Goal: Task Accomplishment & Management: Use online tool/utility

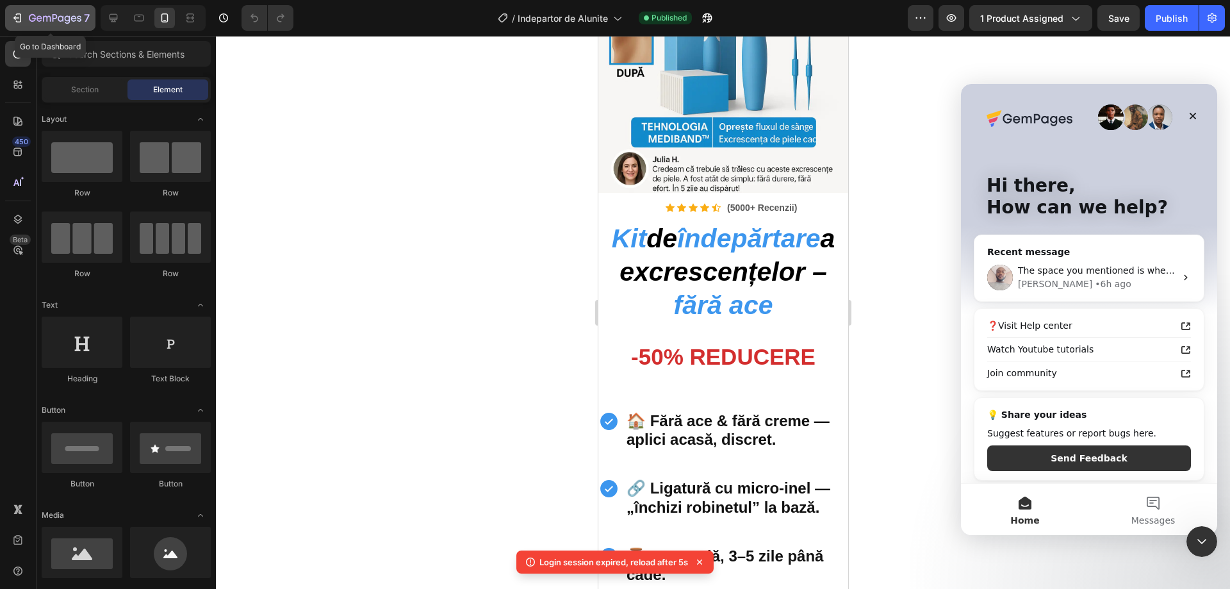
click at [28, 16] on div "7" at bounding box center [50, 17] width 79 height 15
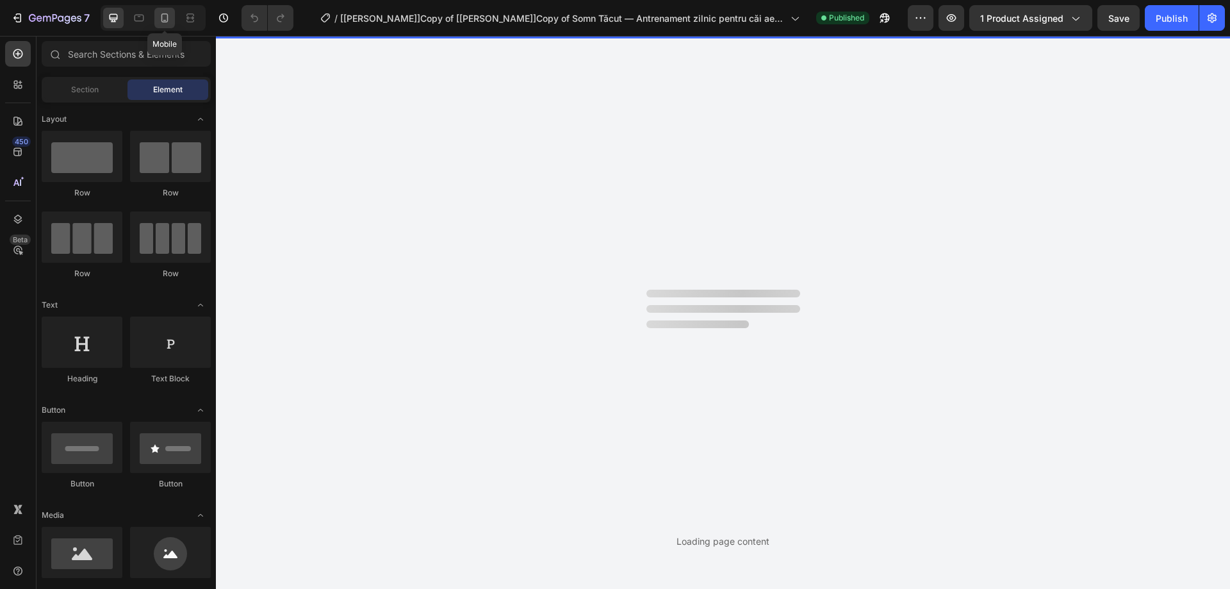
click at [167, 18] on icon at bounding box center [164, 17] width 7 height 9
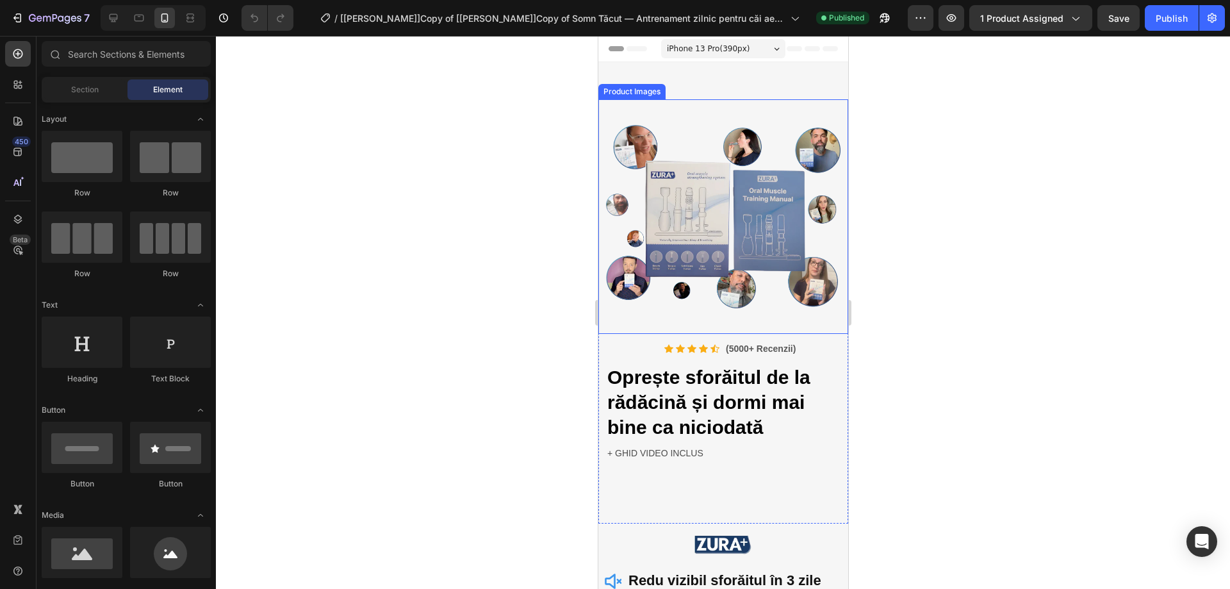
scroll to position [128, 0]
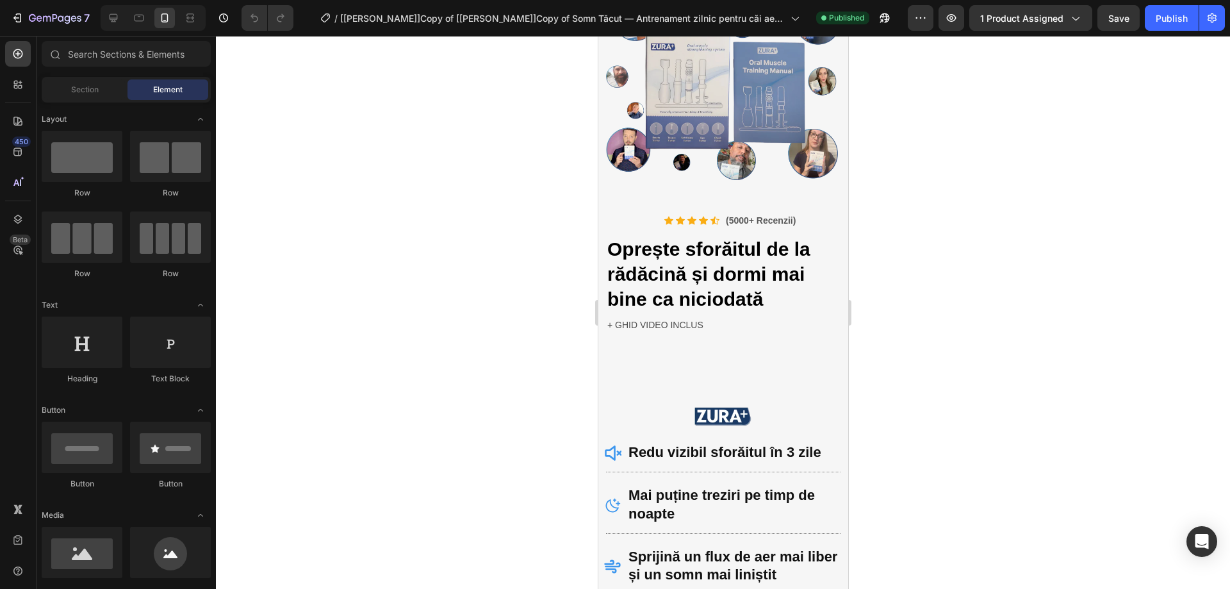
click at [926, 263] on div at bounding box center [723, 312] width 1014 height 553
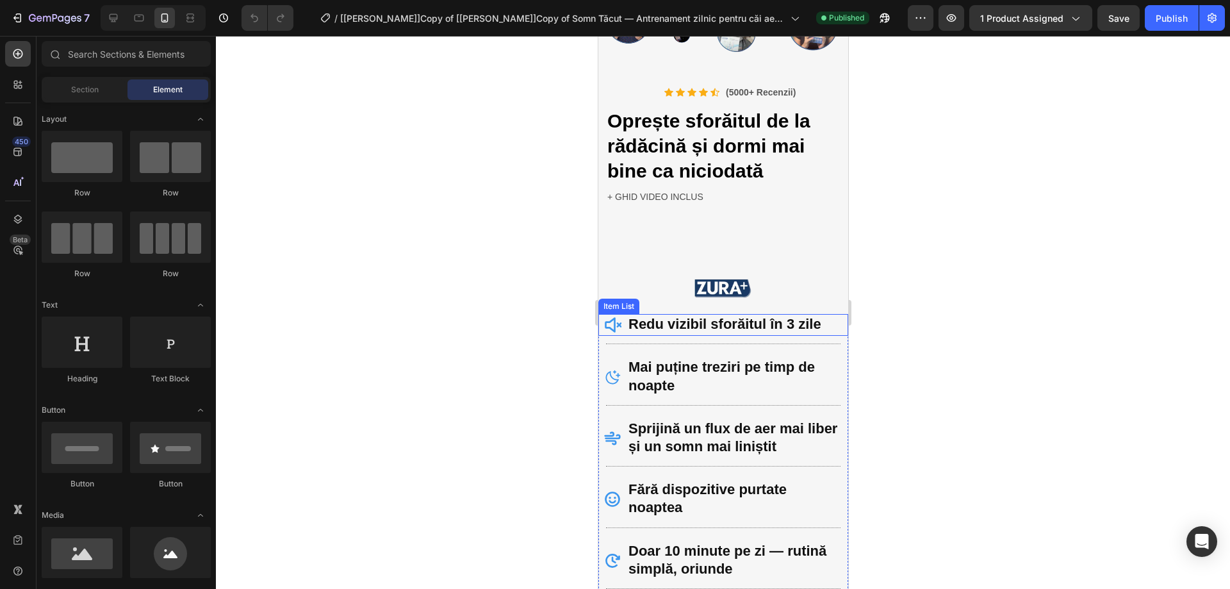
scroll to position [384, 0]
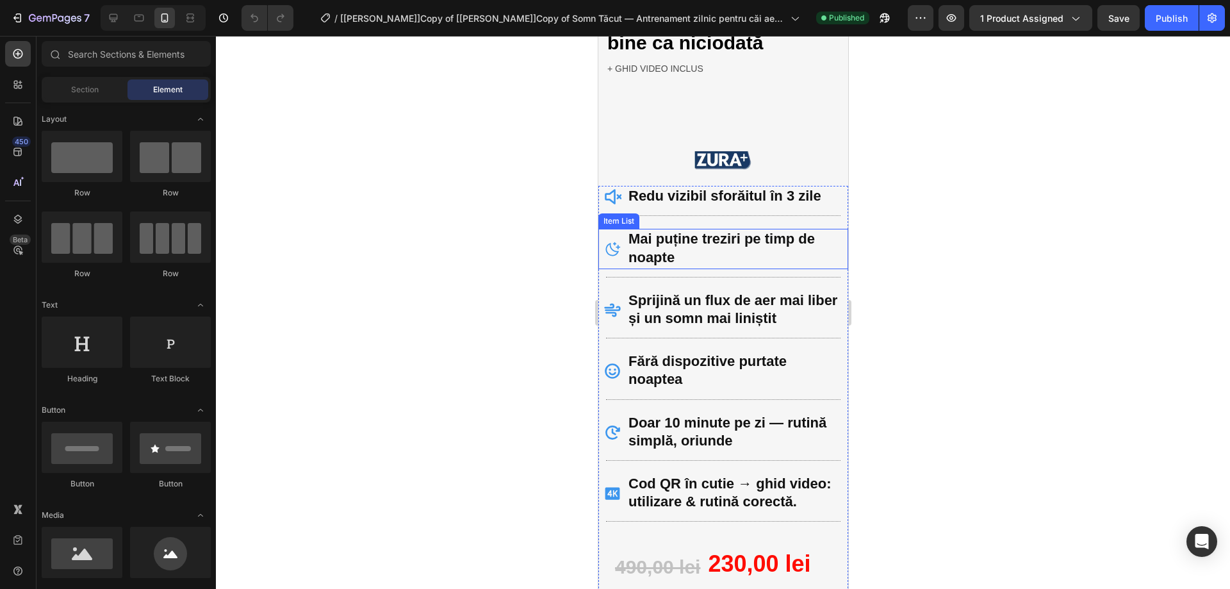
click at [694, 243] on p "Mai puține treziri pe timp de noapte" at bounding box center [733, 249] width 210 height 36
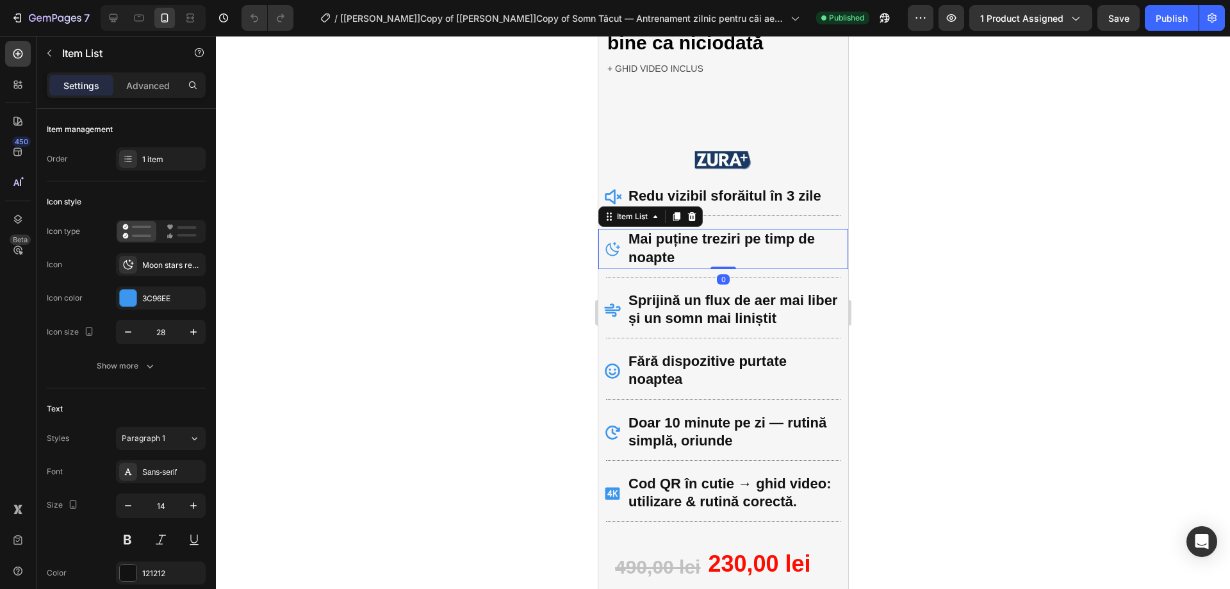
click at [656, 231] on strong "Mai puține treziri pe timp de noapte" at bounding box center [721, 248] width 186 height 34
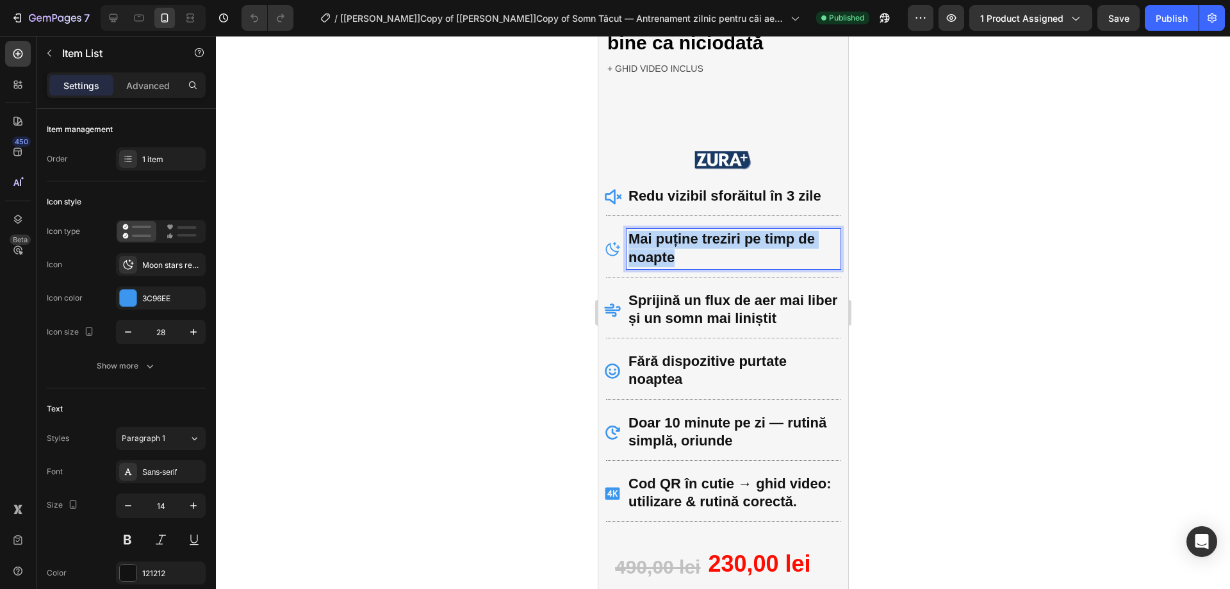
click at [656, 231] on strong "Mai puține treziri pe timp de noapte" at bounding box center [721, 248] width 186 height 34
copy strong "Mai puține treziri pe timp de noapte"
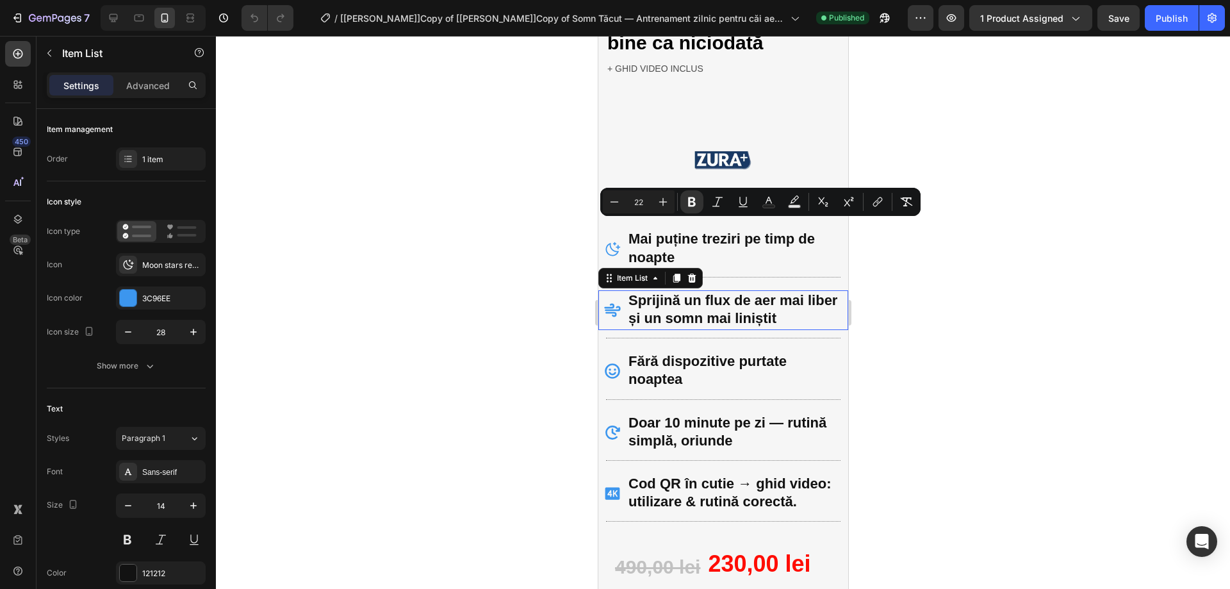
click at [694, 302] on strong "Sprijină un flux de aer mai liber și un somn mai liniștit" at bounding box center [732, 309] width 209 height 34
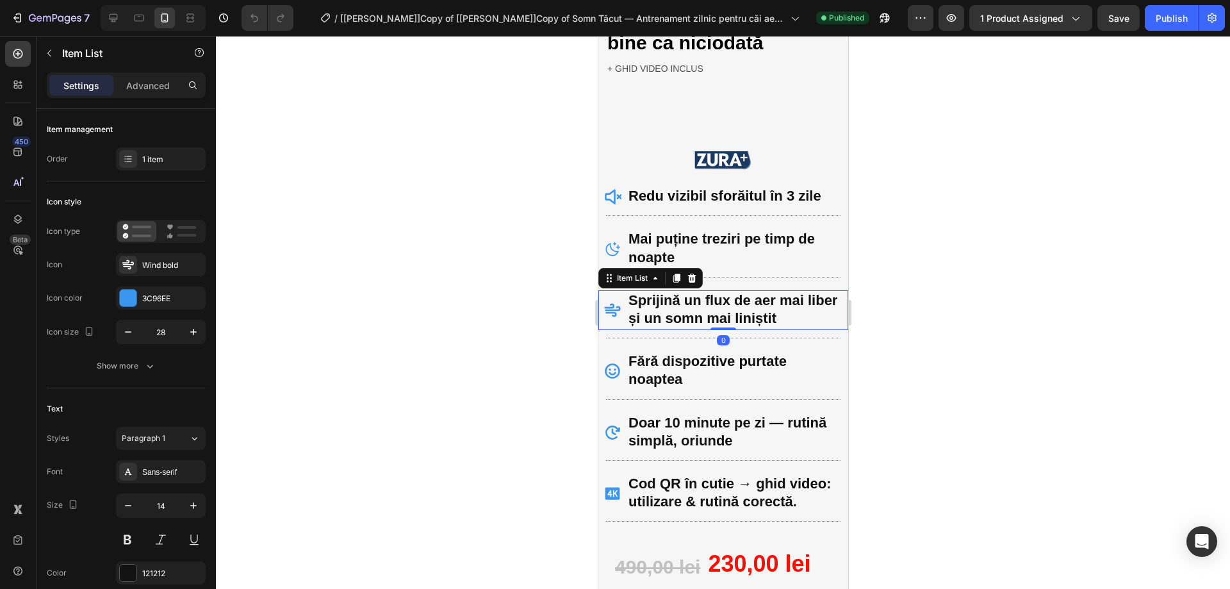
click at [694, 302] on strong "Sprijină un flux de aer mai liber și un somn mai liniștit" at bounding box center [732, 309] width 209 height 34
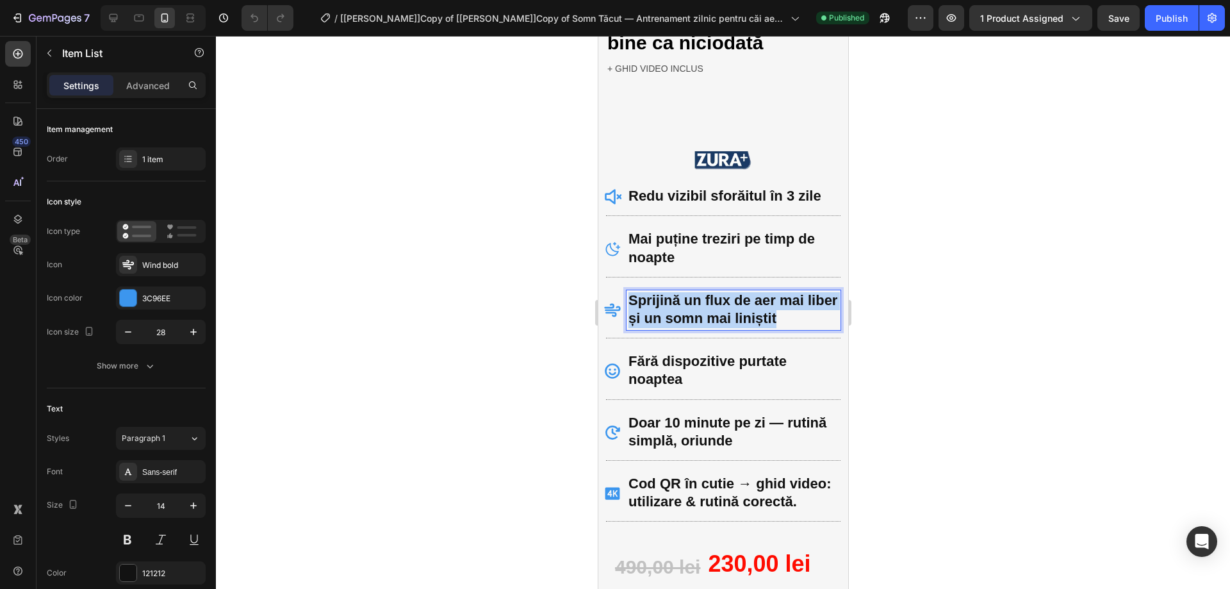
click at [694, 302] on strong "Sprijină un flux de aer mai liber și un somn mai liniștit" at bounding box center [732, 309] width 209 height 34
click at [956, 249] on div at bounding box center [723, 312] width 1014 height 553
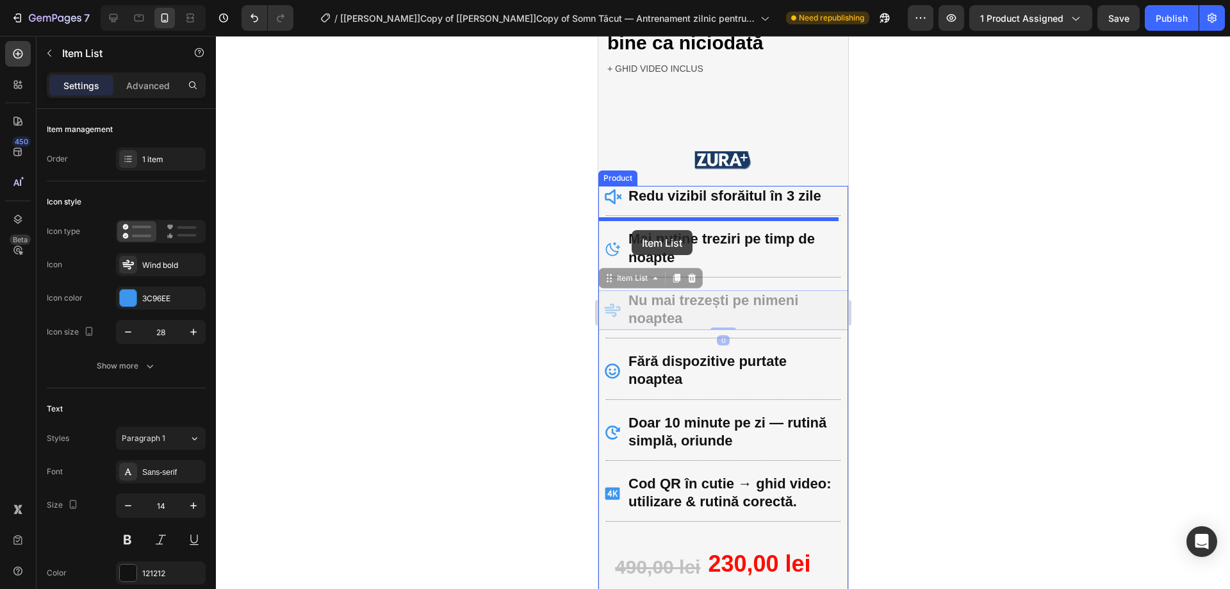
drag, startPoint x: 621, startPoint y: 311, endPoint x: 733, endPoint y: 240, distance: 132.2
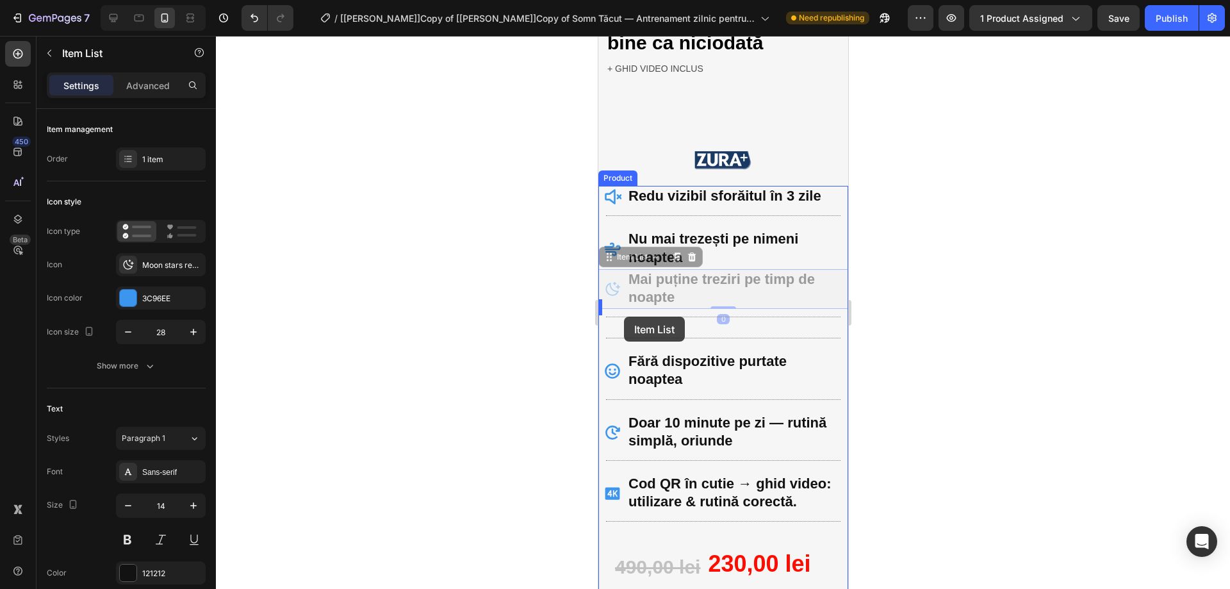
drag, startPoint x: 623, startPoint y: 284, endPoint x: 623, endPoint y: 316, distance: 32.0
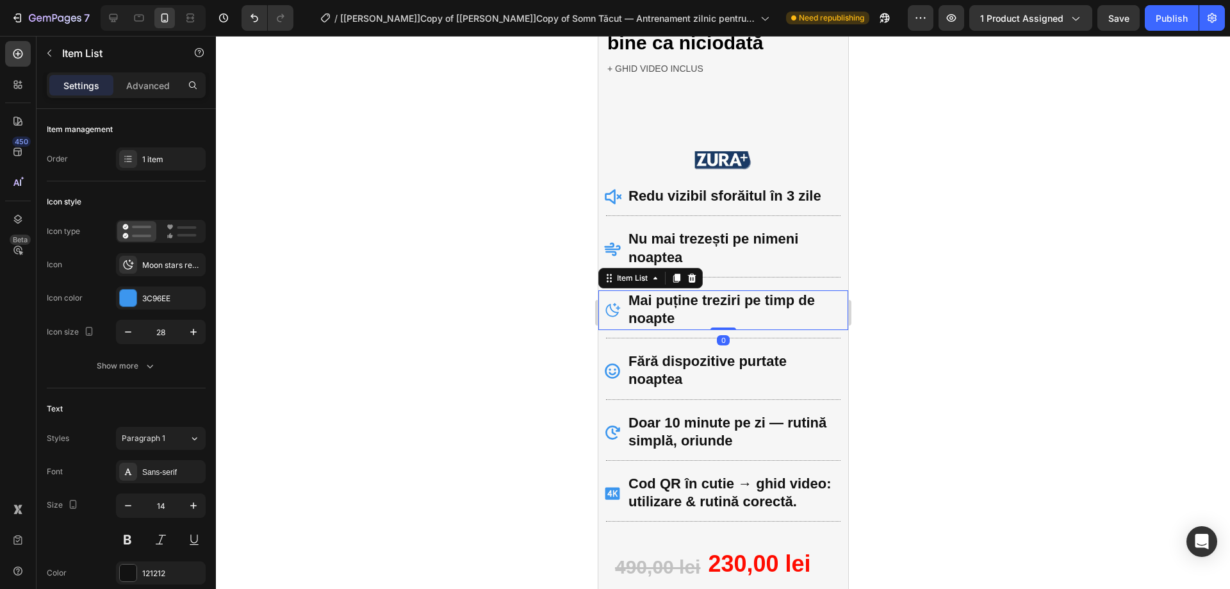
click at [979, 241] on div at bounding box center [723, 312] width 1014 height 553
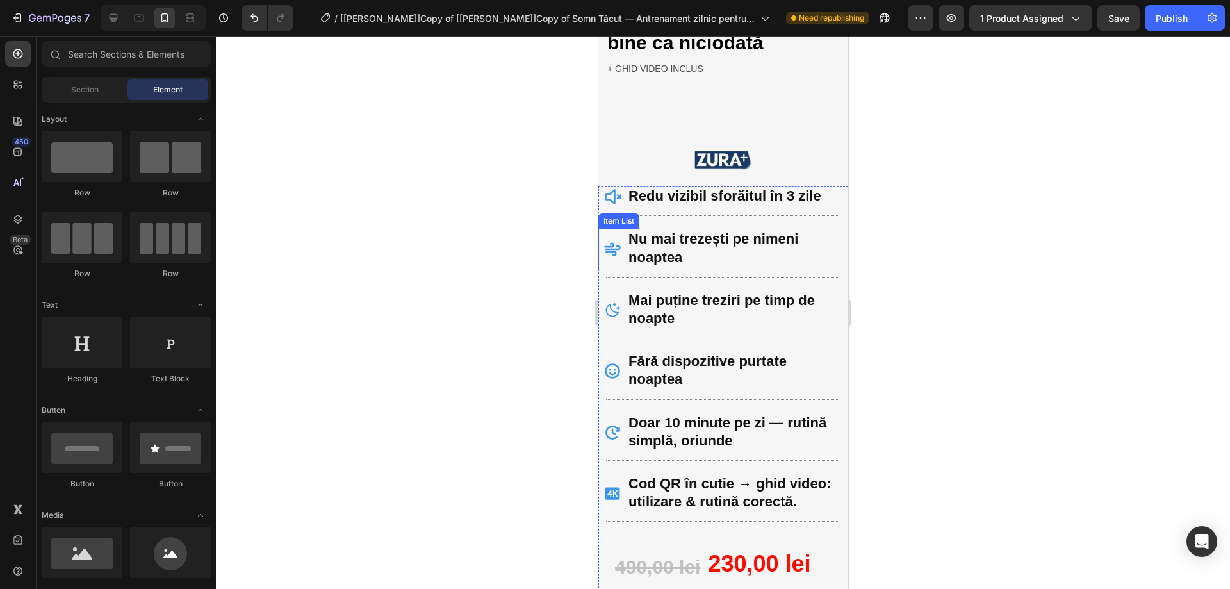
click at [613, 240] on icon at bounding box center [612, 249] width 18 height 18
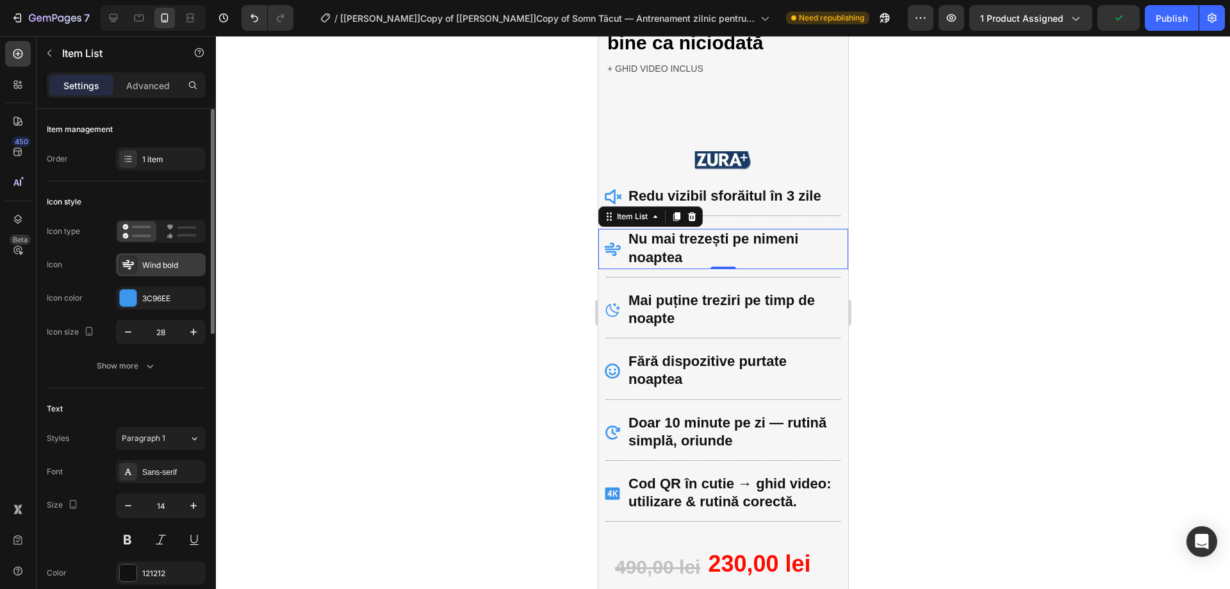
click at [158, 254] on div "Wind bold" at bounding box center [161, 264] width 90 height 23
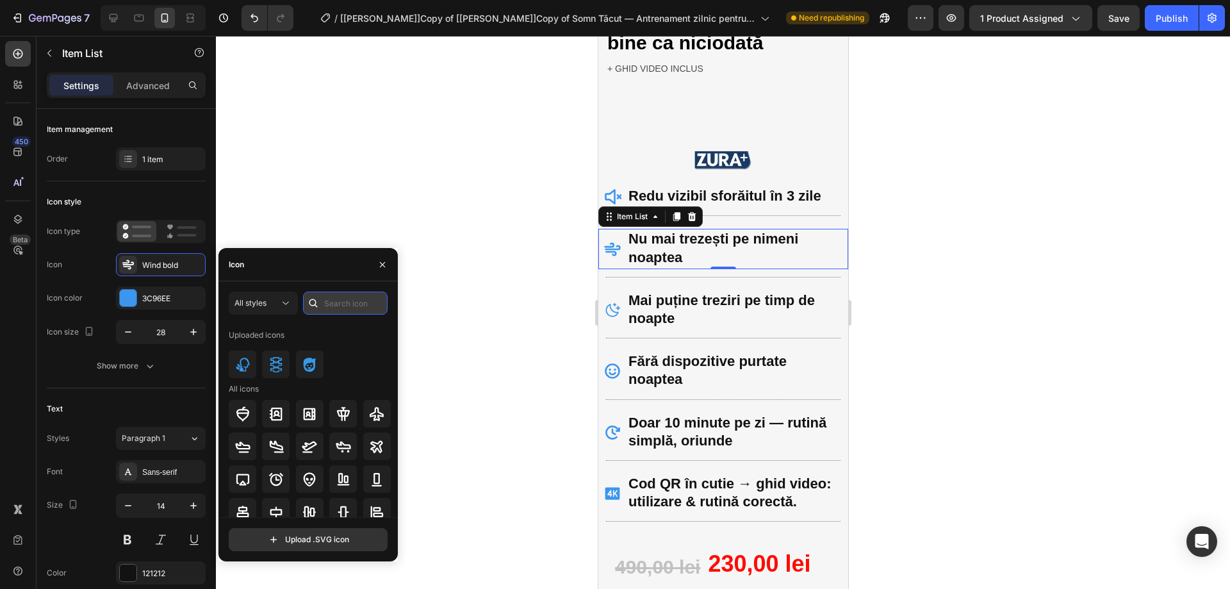
click at [339, 299] on input "text" at bounding box center [345, 302] width 85 height 23
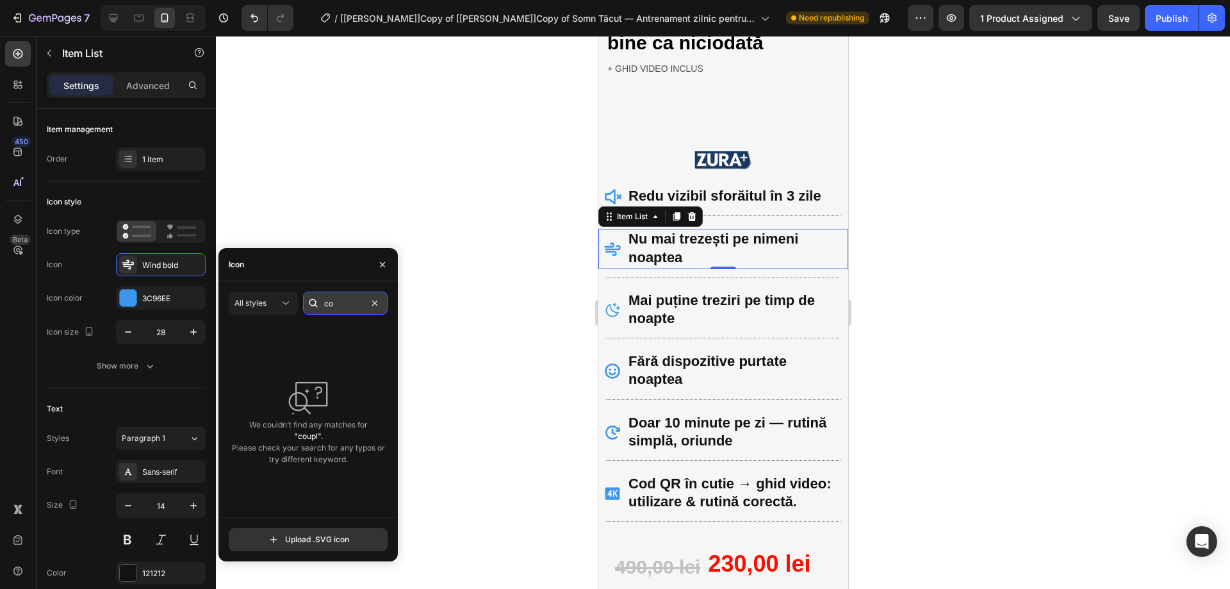
type input "c"
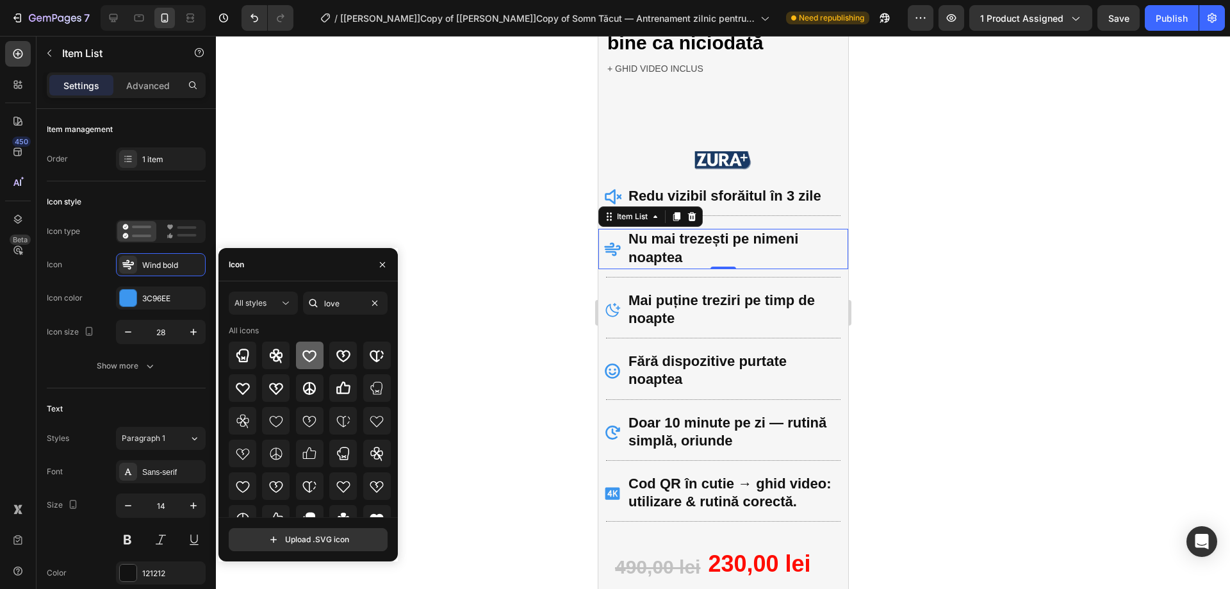
click at [313, 356] on icon at bounding box center [309, 355] width 15 height 15
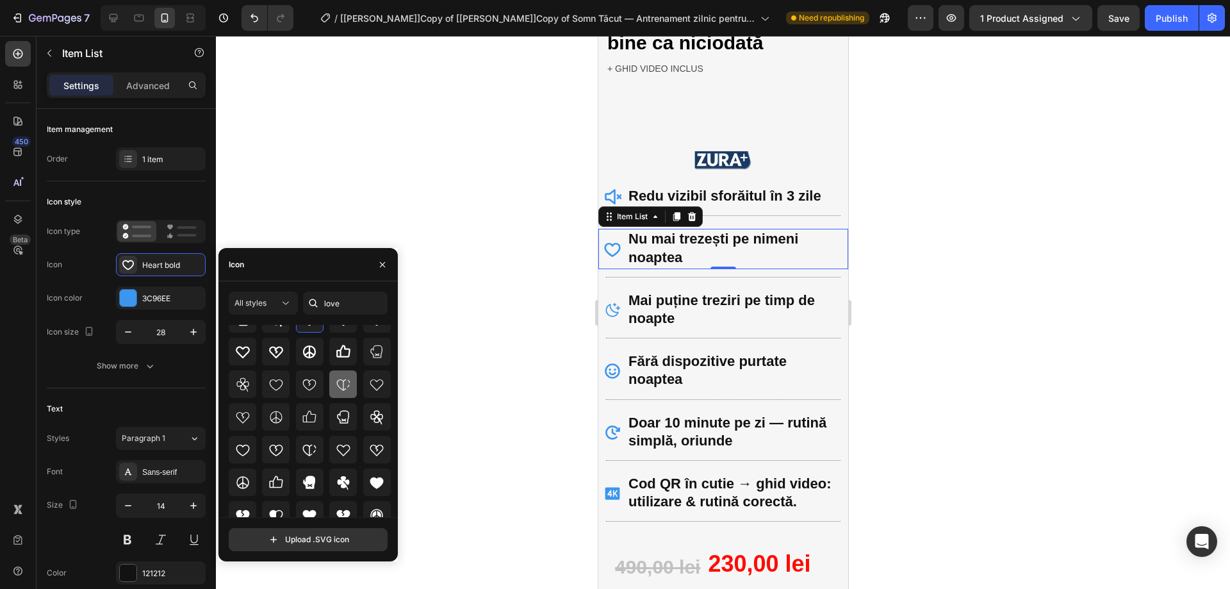
scroll to position [81, 0]
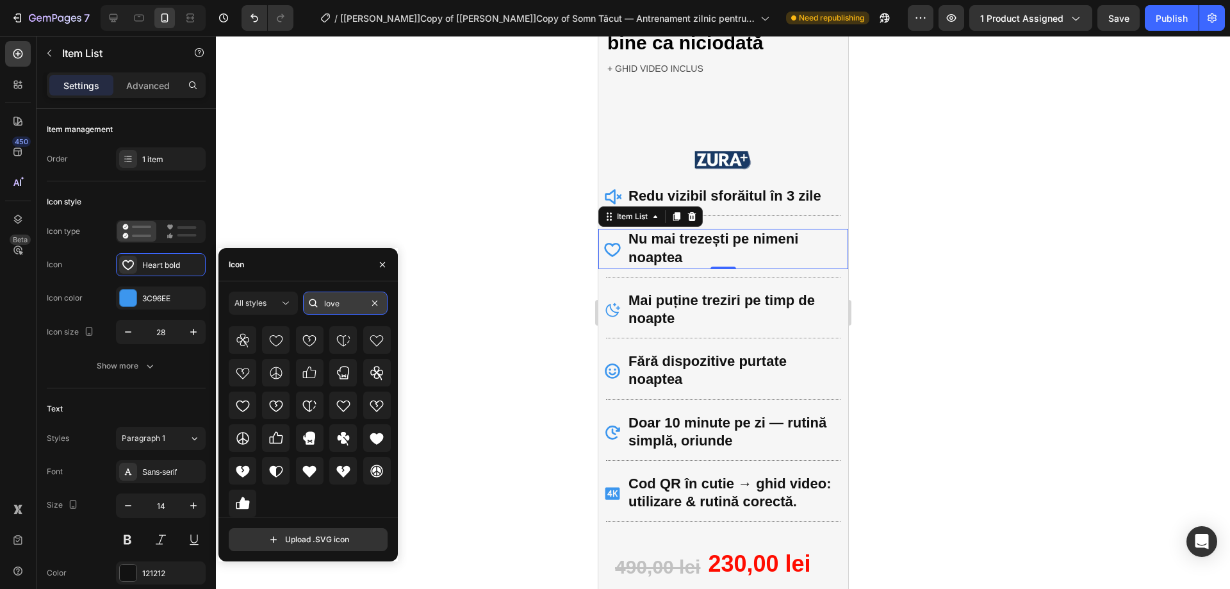
click at [359, 308] on input "love" at bounding box center [345, 302] width 85 height 23
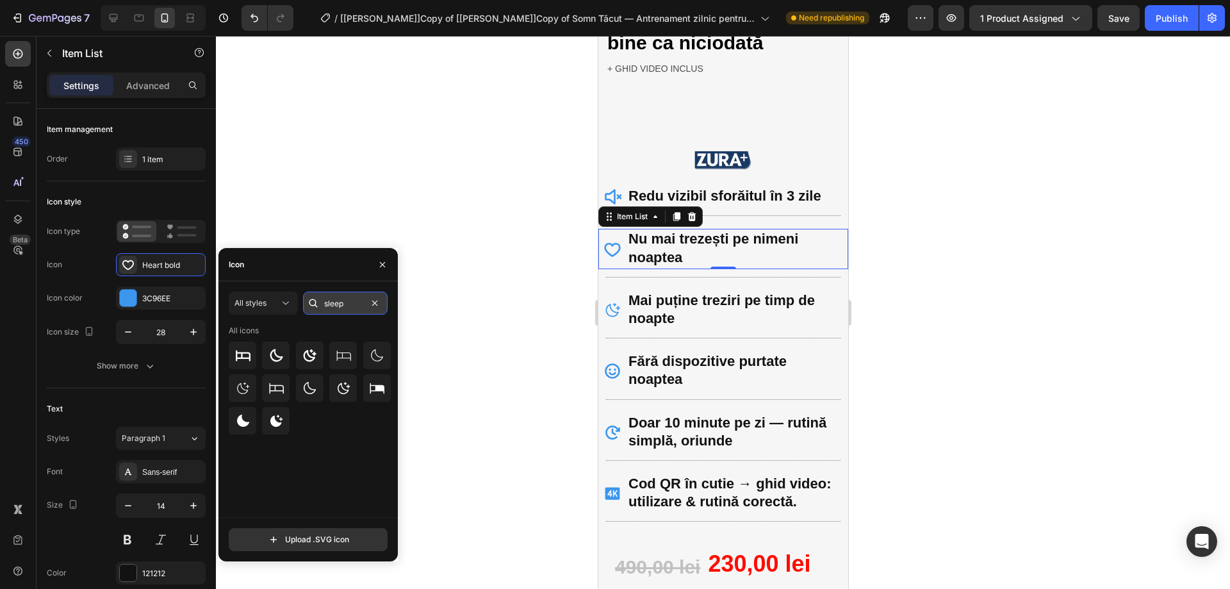
click at [339, 304] on input "sleep" at bounding box center [345, 302] width 85 height 23
type input "zzz"
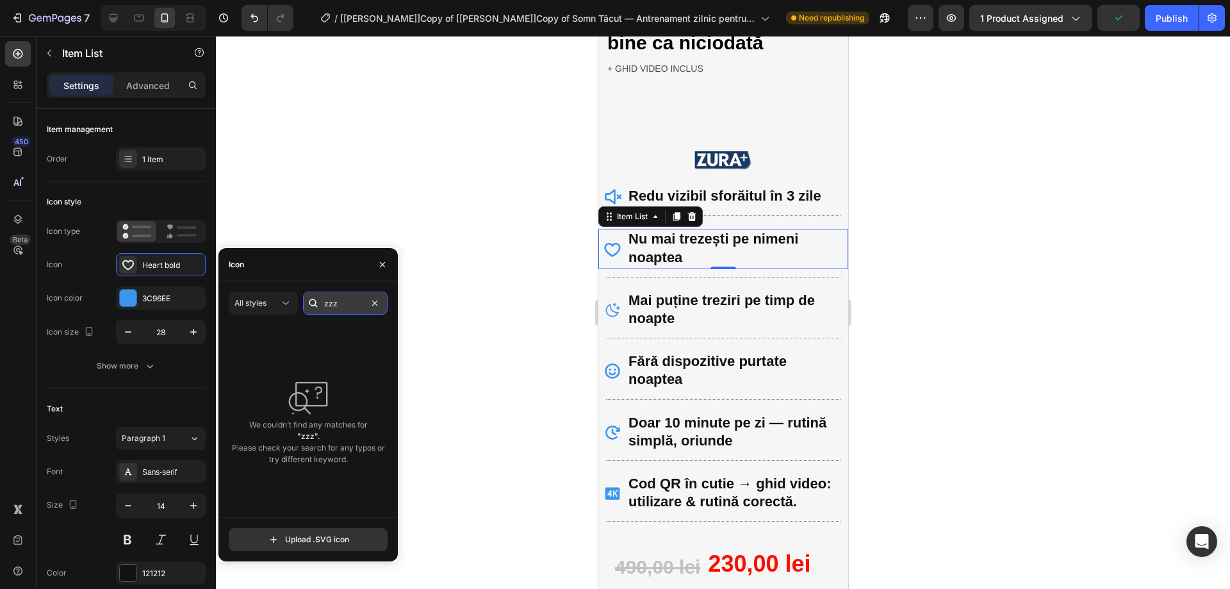
click at [339, 304] on input "zzz" at bounding box center [345, 302] width 85 height 23
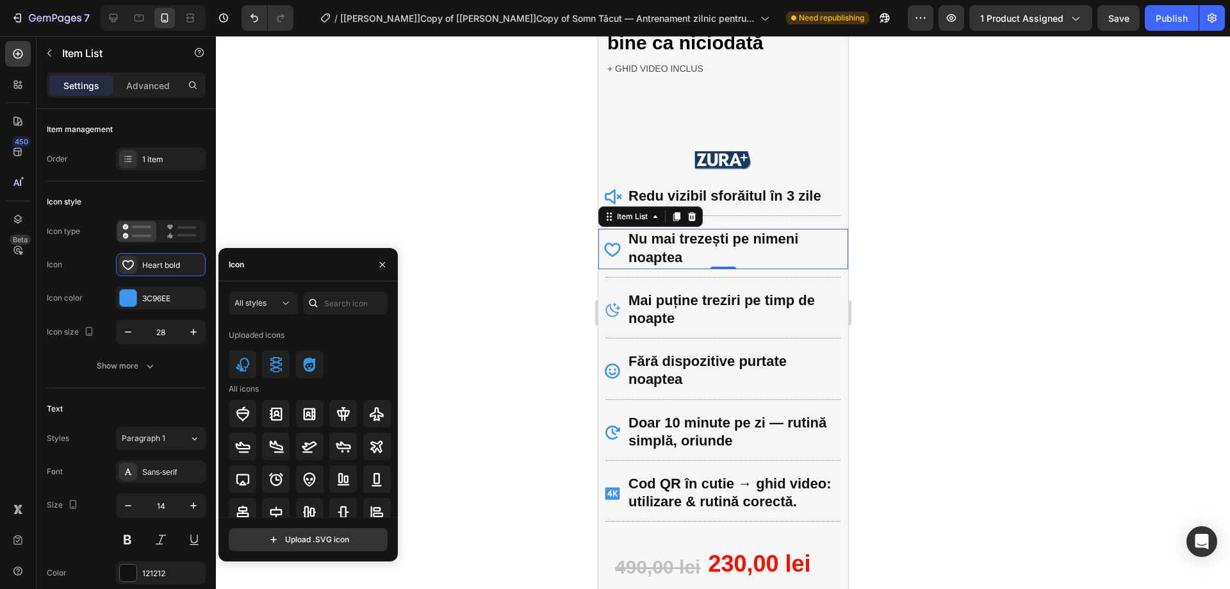
click at [984, 248] on div at bounding box center [723, 312] width 1014 height 553
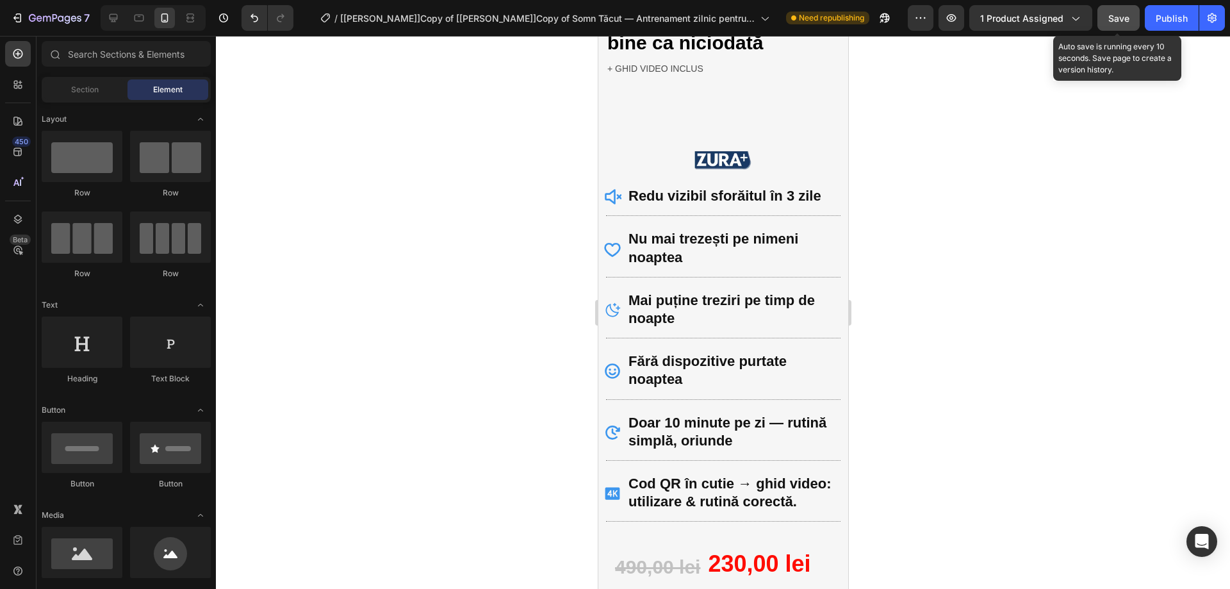
click at [1115, 27] on button "Save" at bounding box center [1118, 18] width 42 height 26
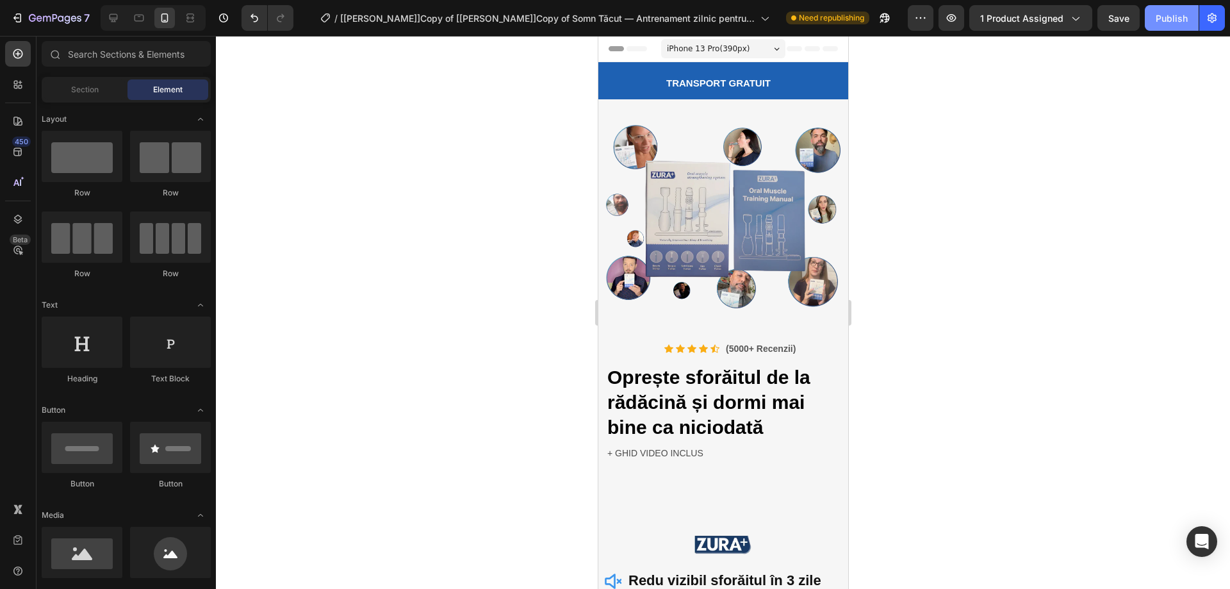
click at [1160, 28] on button "Publish" at bounding box center [1172, 18] width 54 height 26
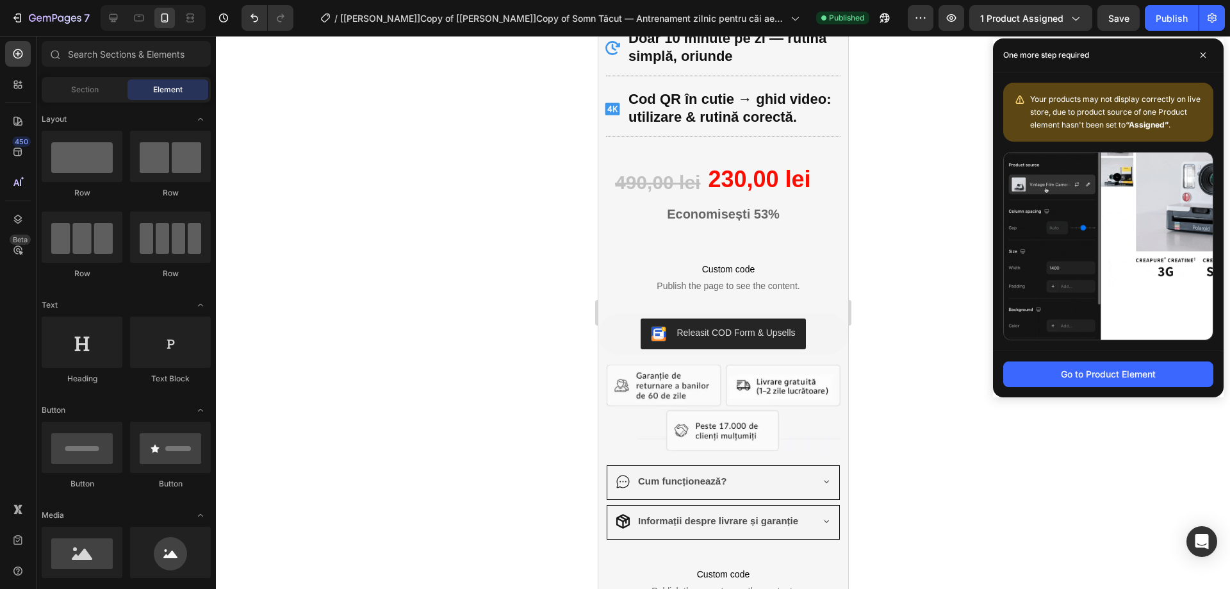
scroll to position [384, 0]
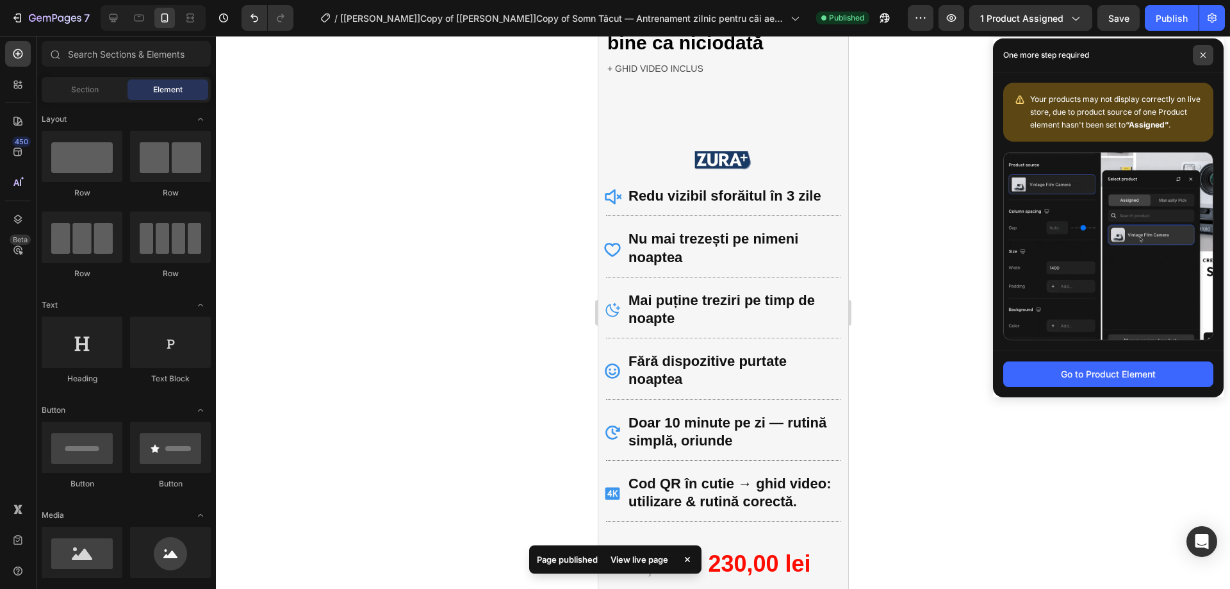
click at [1202, 53] on icon at bounding box center [1203, 55] width 6 height 6
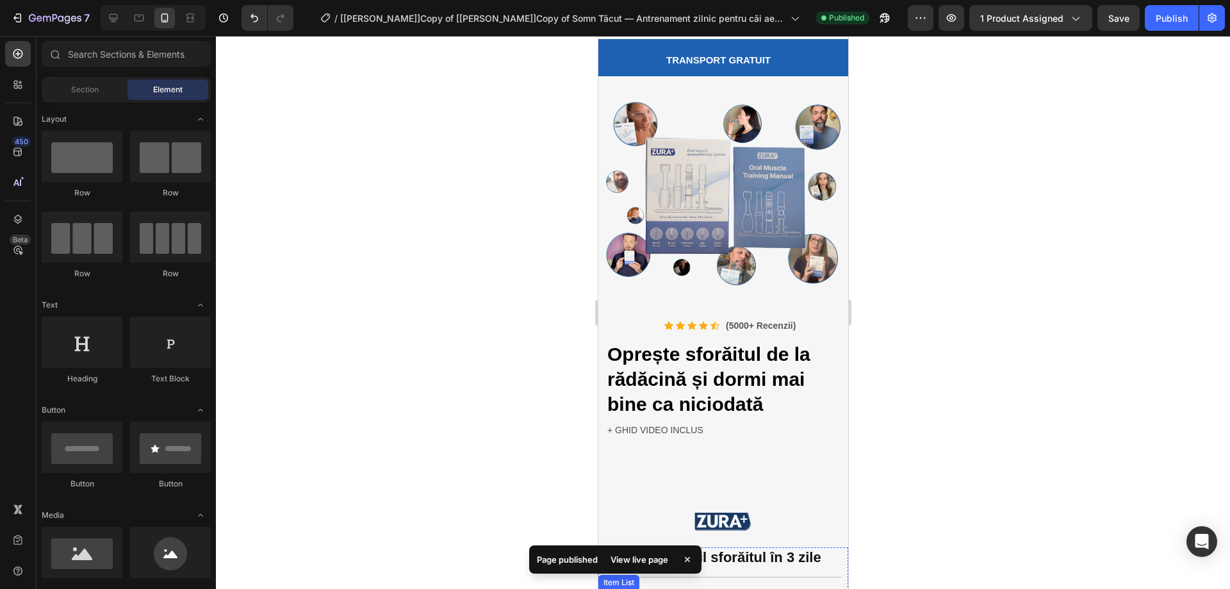
scroll to position [0, 0]
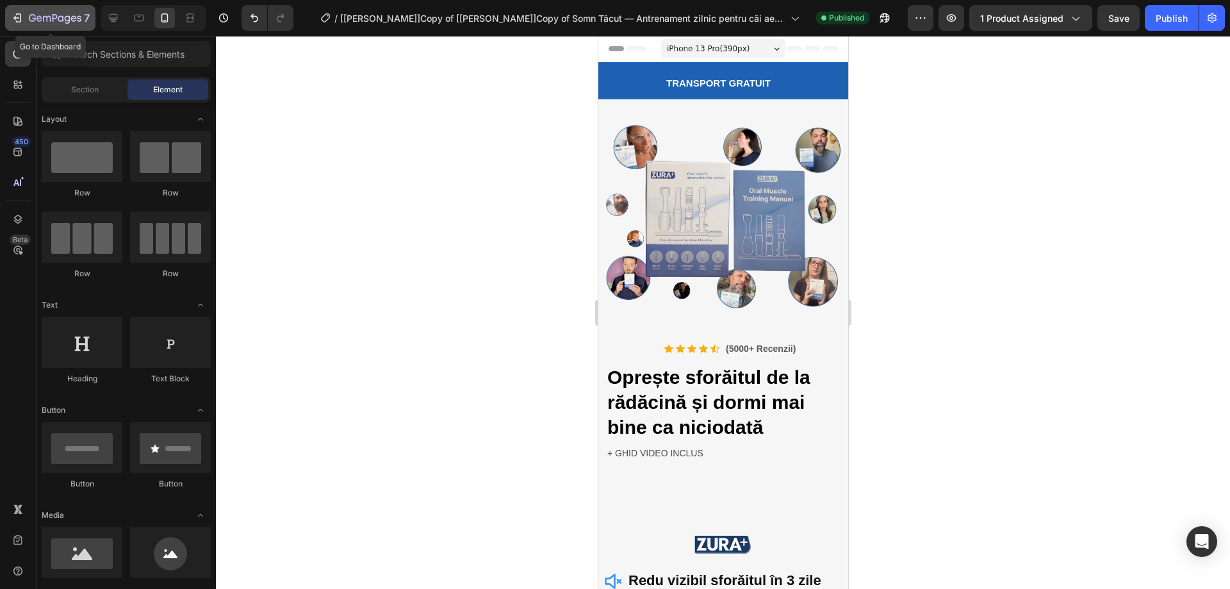
click at [24, 10] on button "7" at bounding box center [50, 18] width 90 height 26
